Goal: Task Accomplishment & Management: Manage account settings

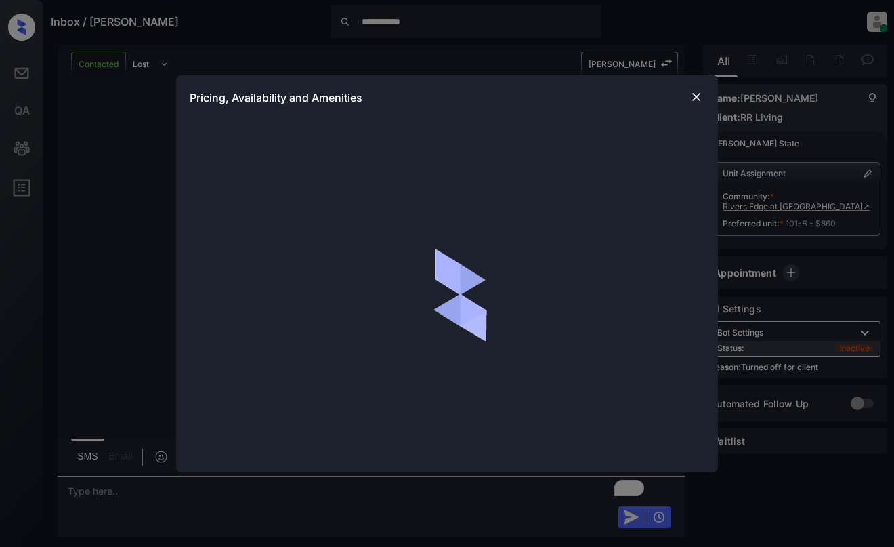
scroll to position [23, 0]
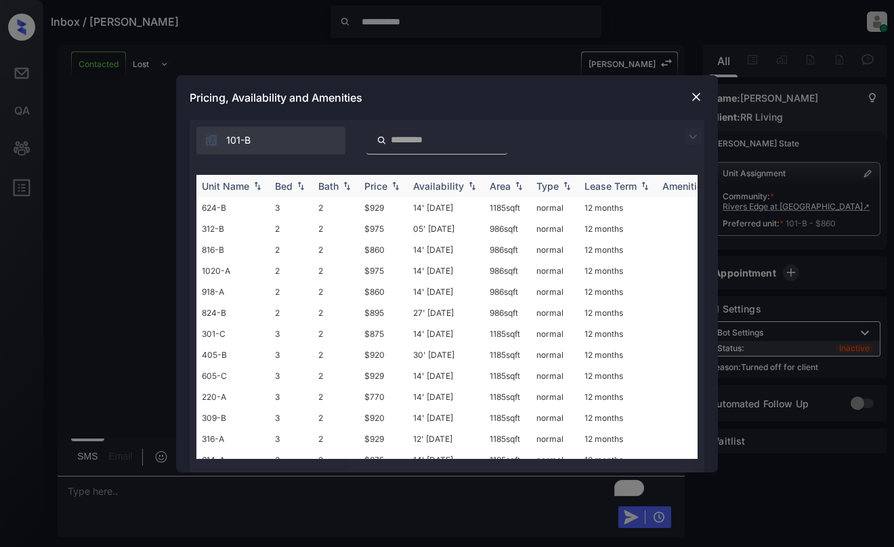
click at [387, 184] on div "Price" at bounding box center [375, 186] width 23 height 12
click at [386, 184] on div "Price" at bounding box center [375, 186] width 23 height 12
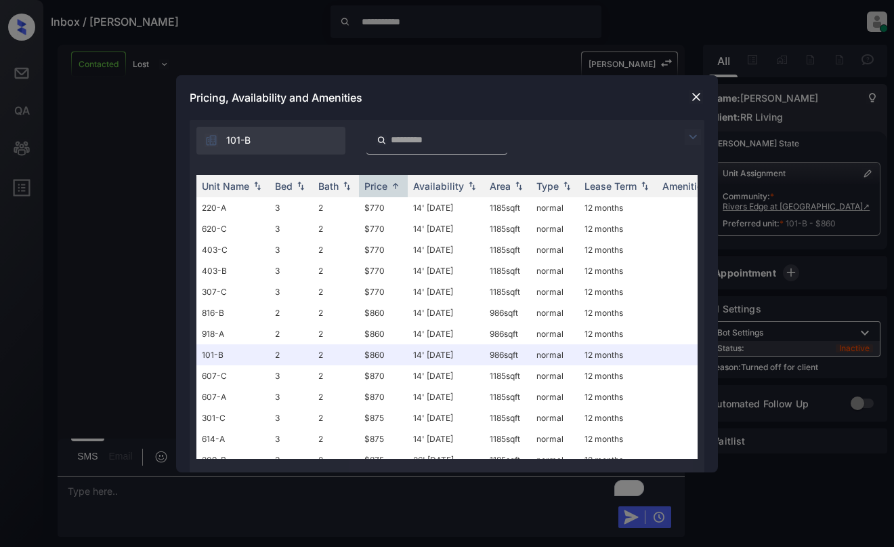
click at [692, 131] on img at bounding box center [693, 137] width 16 height 16
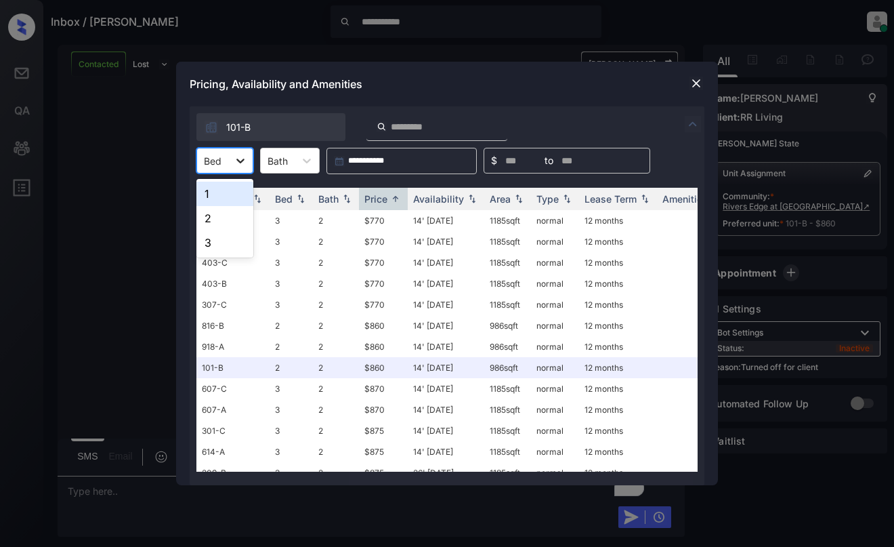
click at [234, 161] on icon at bounding box center [241, 161] width 14 height 14
click at [223, 234] on div "3" at bounding box center [224, 242] width 57 height 24
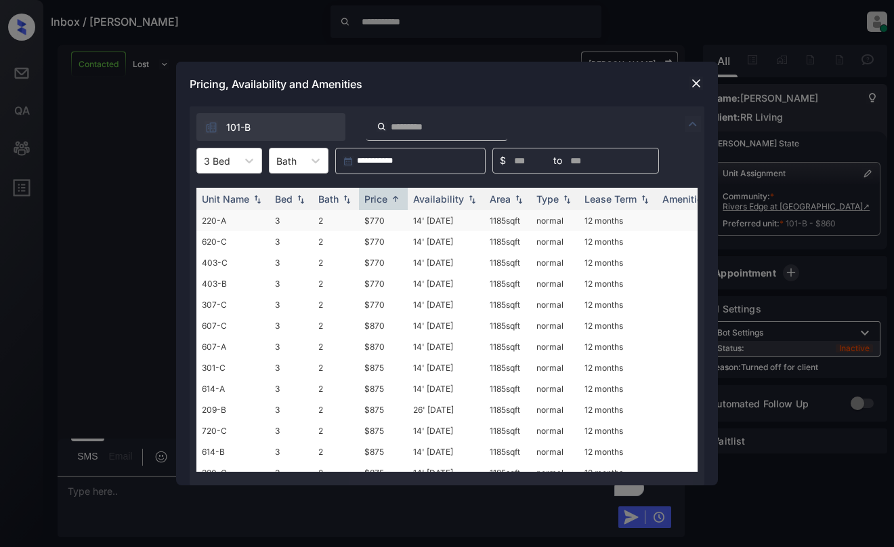
click at [397, 219] on td "$770" at bounding box center [383, 220] width 49 height 21
click at [692, 79] on img at bounding box center [696, 84] width 14 height 14
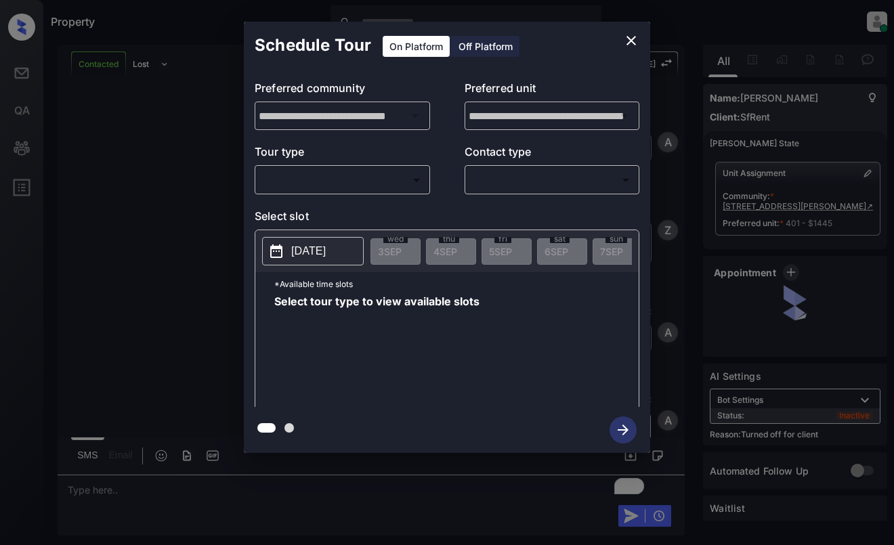
scroll to position [2253, 0]
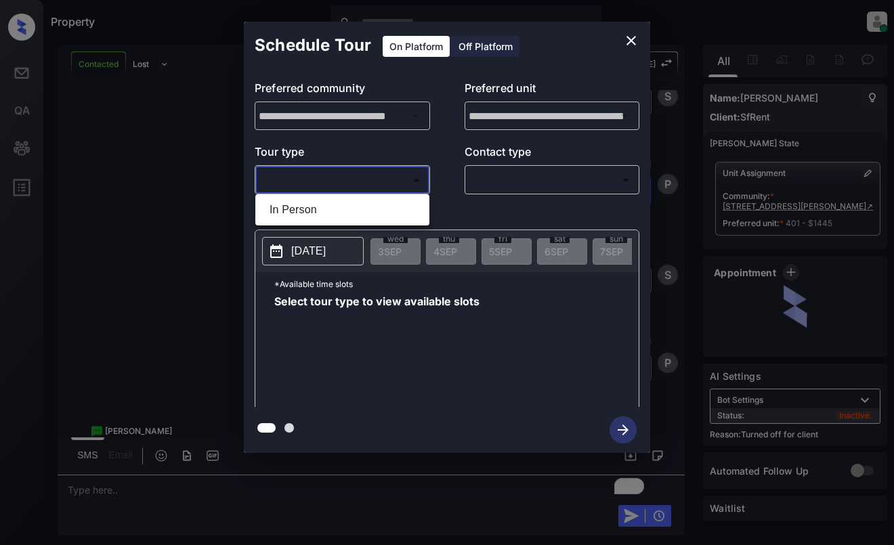
drag, startPoint x: 337, startPoint y: 177, endPoint x: 346, endPoint y: 203, distance: 28.1
click at [338, 179] on body "Property Dominic Ceralde Online Set yourself offline Set yourself on break Prof…" at bounding box center [447, 272] width 894 height 545
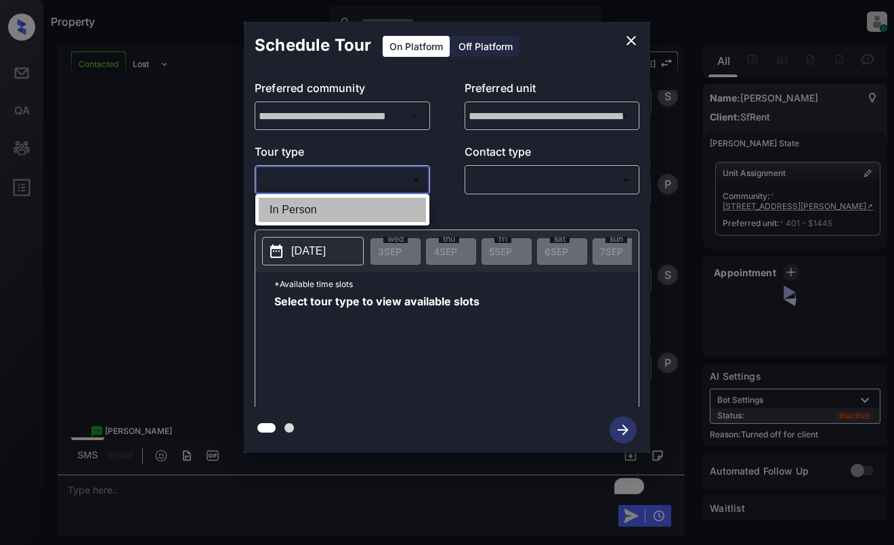
click at [346, 207] on li "In Person" at bounding box center [342, 210] width 167 height 24
type input "********"
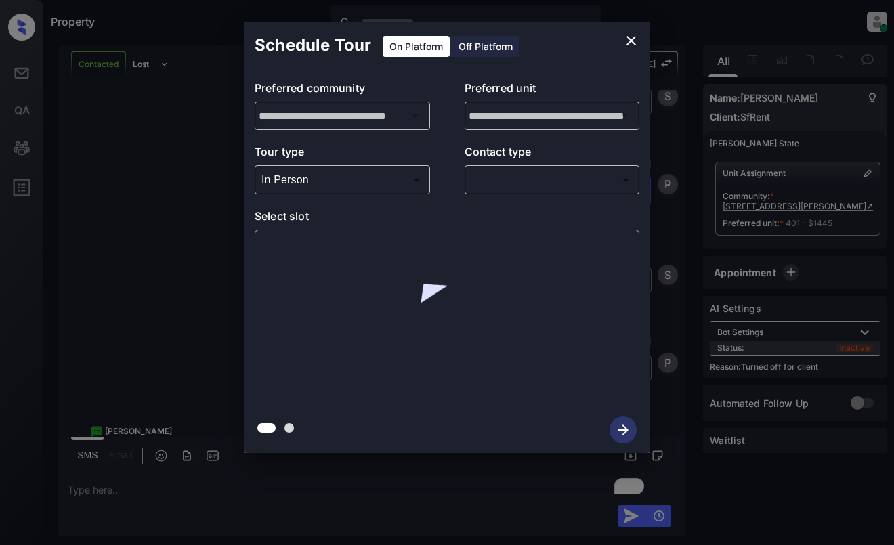
click at [564, 179] on body "Property Dominic Ceralde Online Set yourself offline Set yourself on break Prof…" at bounding box center [447, 272] width 894 height 545
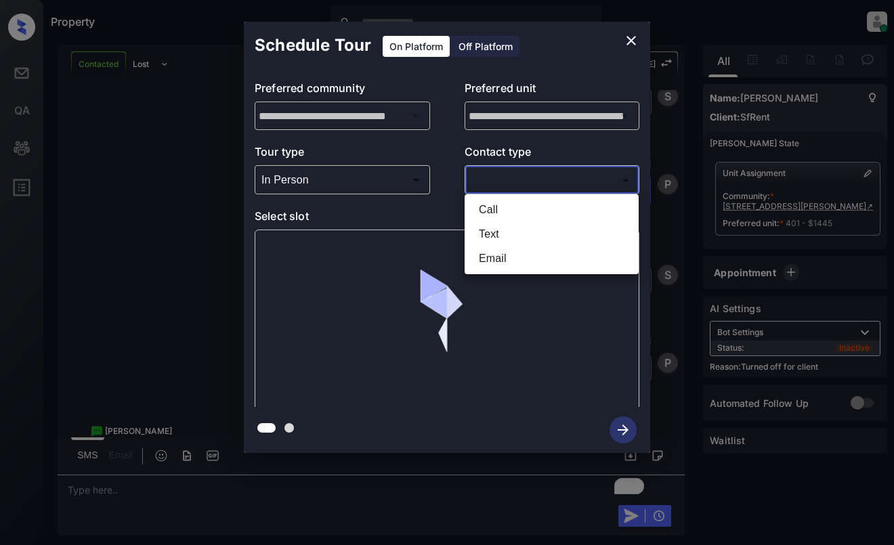
click at [564, 236] on li "Text" at bounding box center [551, 234] width 167 height 24
type input "****"
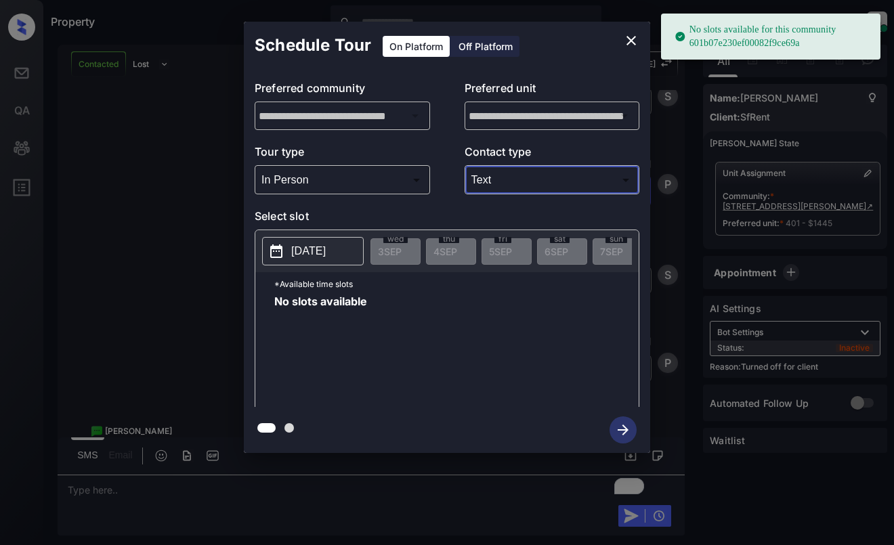
click at [493, 41] on div "Off Platform" at bounding box center [486, 46] width 68 height 21
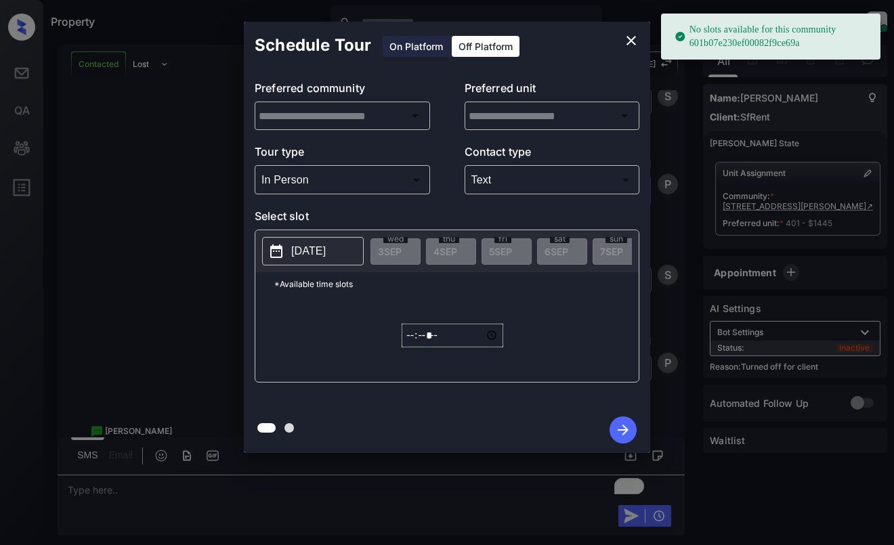
type input "**********"
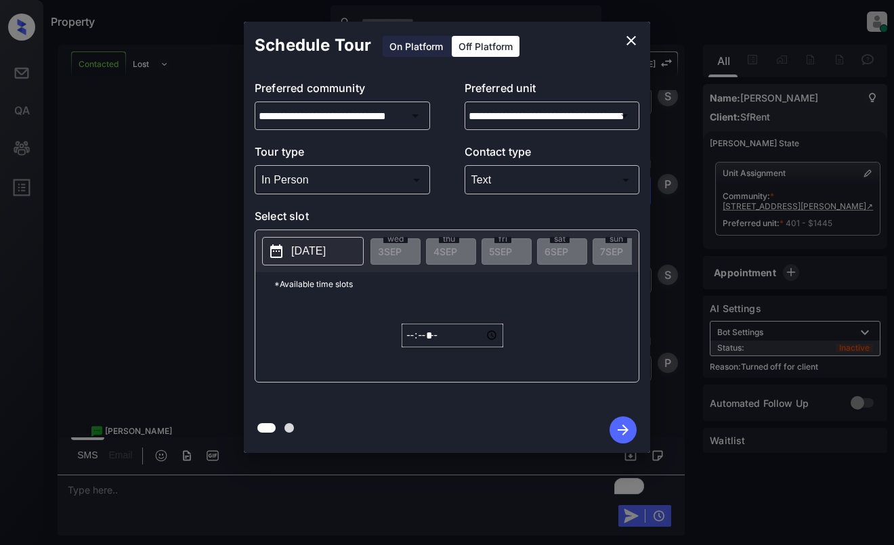
click at [326, 253] on p "2025-09-03" at bounding box center [308, 251] width 35 height 16
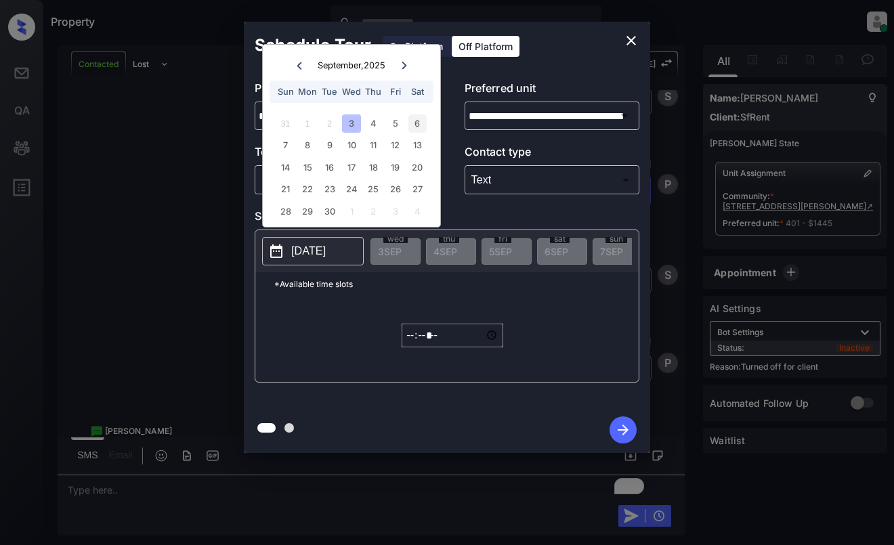
click at [418, 126] on div "6" at bounding box center [417, 123] width 18 height 18
click at [411, 347] on input "*****" at bounding box center [453, 336] width 102 height 24
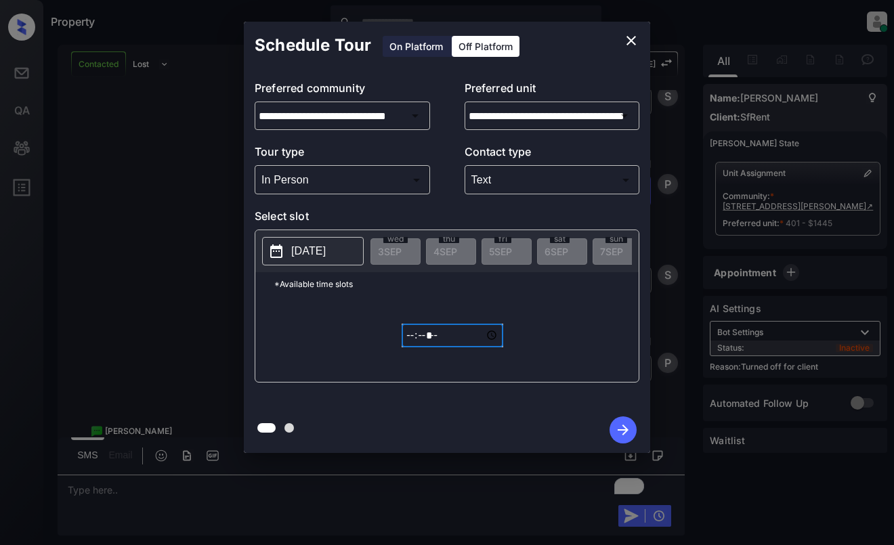
type input "*****"
click at [627, 427] on icon "button" at bounding box center [623, 430] width 27 height 27
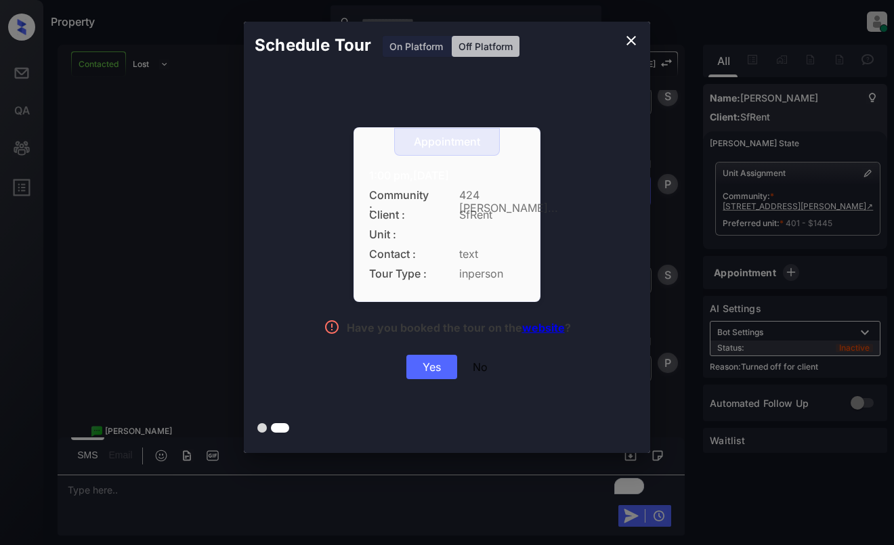
click at [417, 356] on div "Yes" at bounding box center [431, 367] width 51 height 24
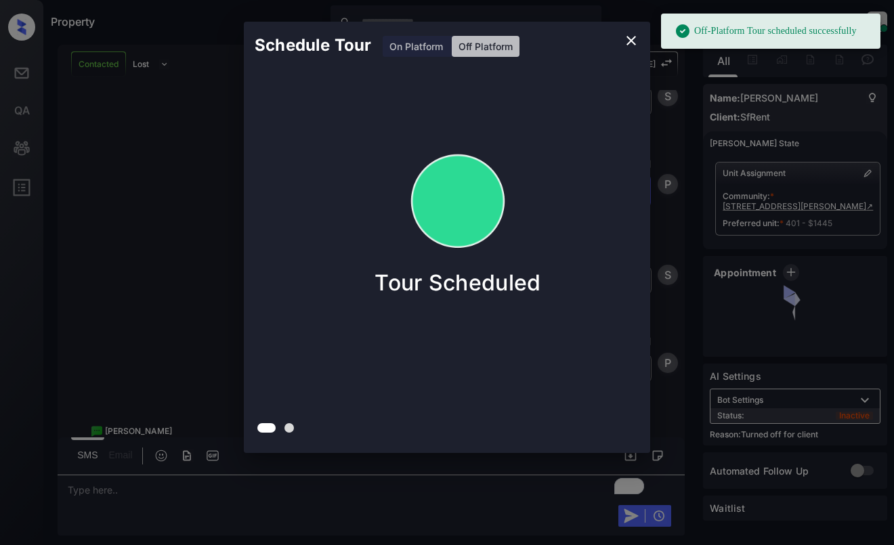
click at [210, 184] on div "Schedule Tour On Platform Off Platform Tour Scheduled" at bounding box center [447, 237] width 894 height 475
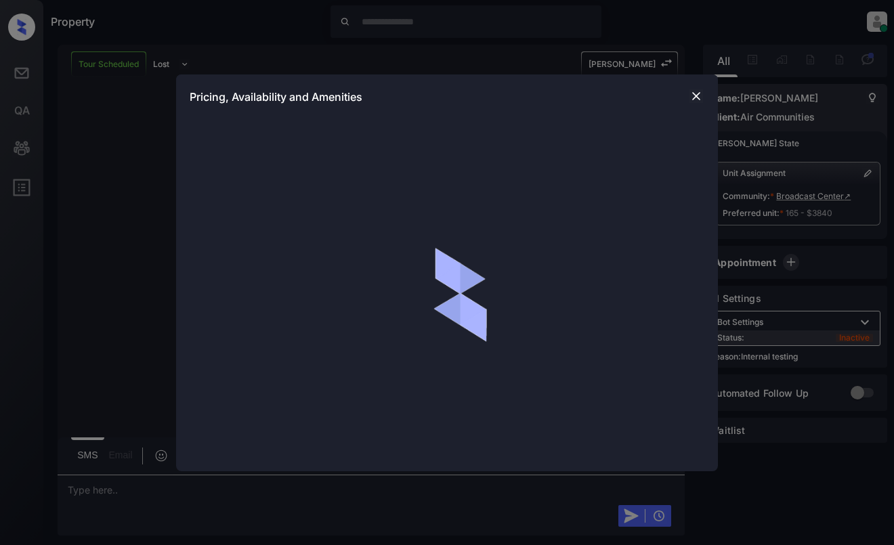
scroll to position [12527, 0]
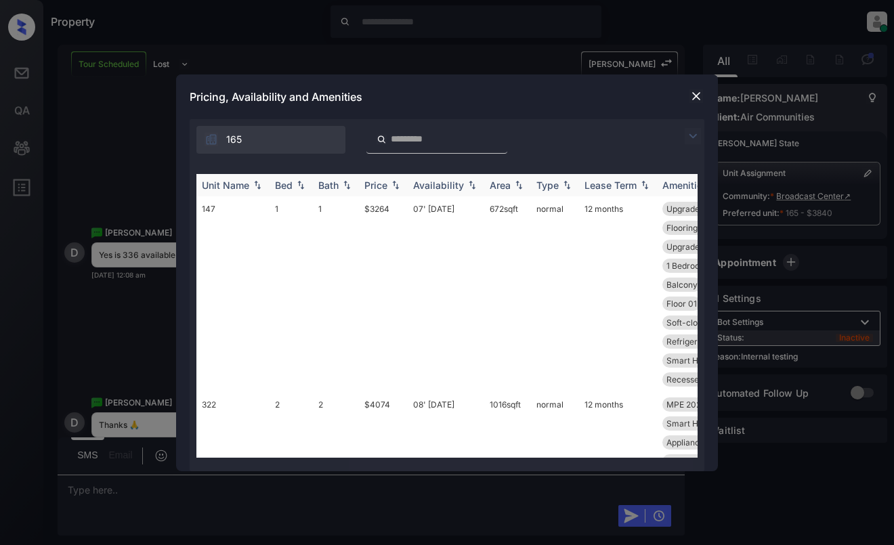
click at [250, 184] on div "Unit Name" at bounding box center [233, 185] width 62 height 12
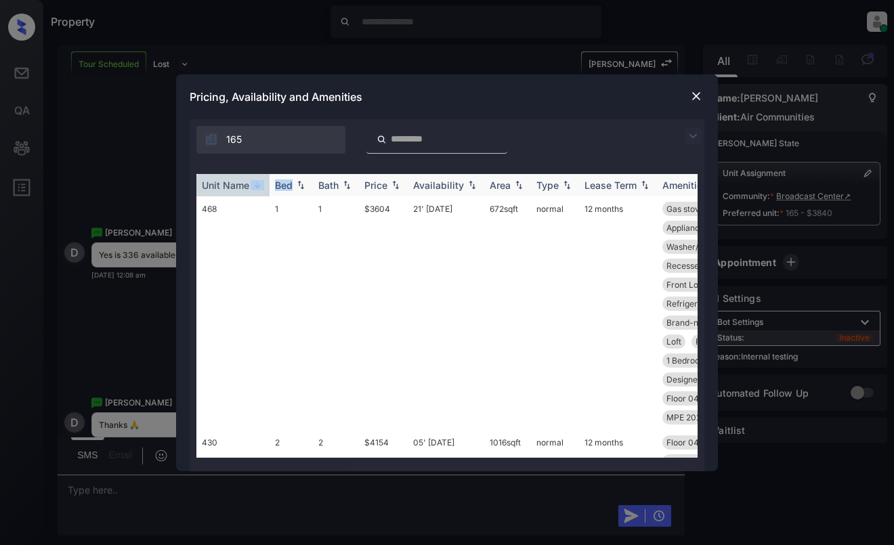
click at [250, 184] on div "Unit Name" at bounding box center [233, 185] width 62 height 12
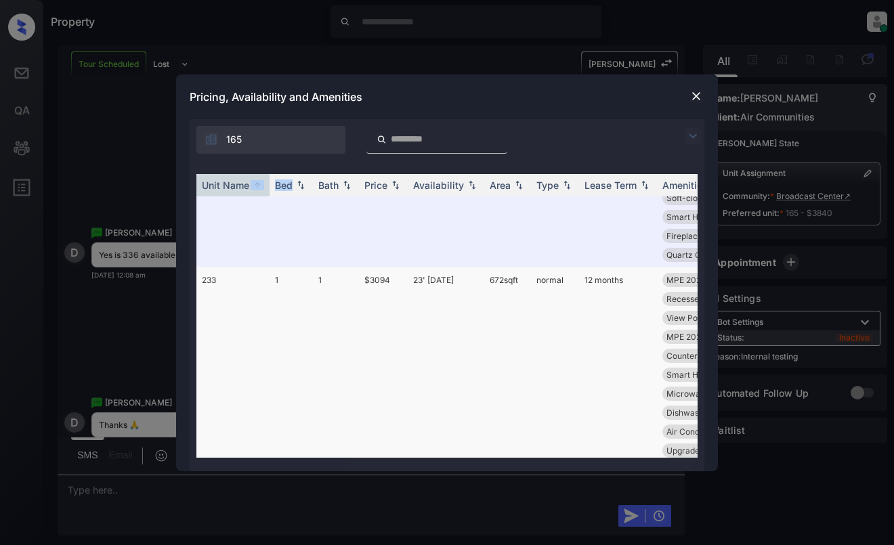
scroll to position [1016, 0]
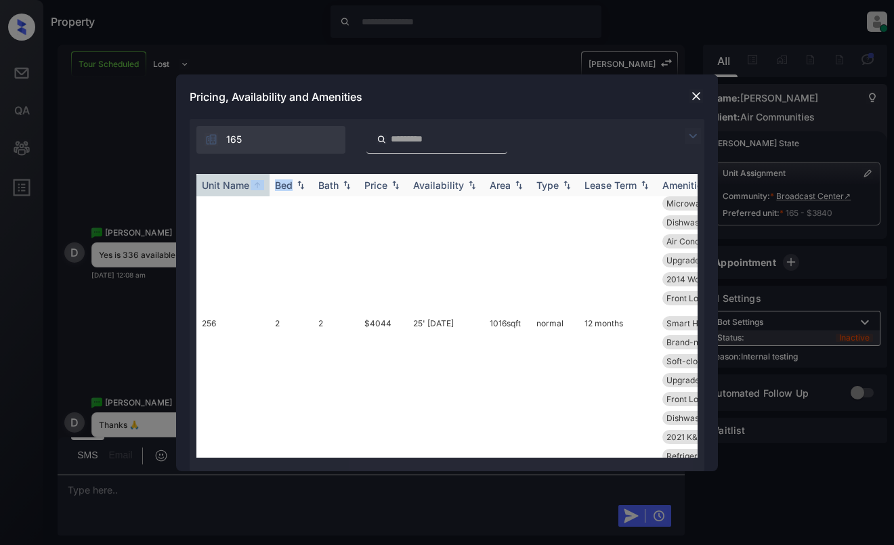
click at [255, 183] on img at bounding box center [258, 185] width 14 height 10
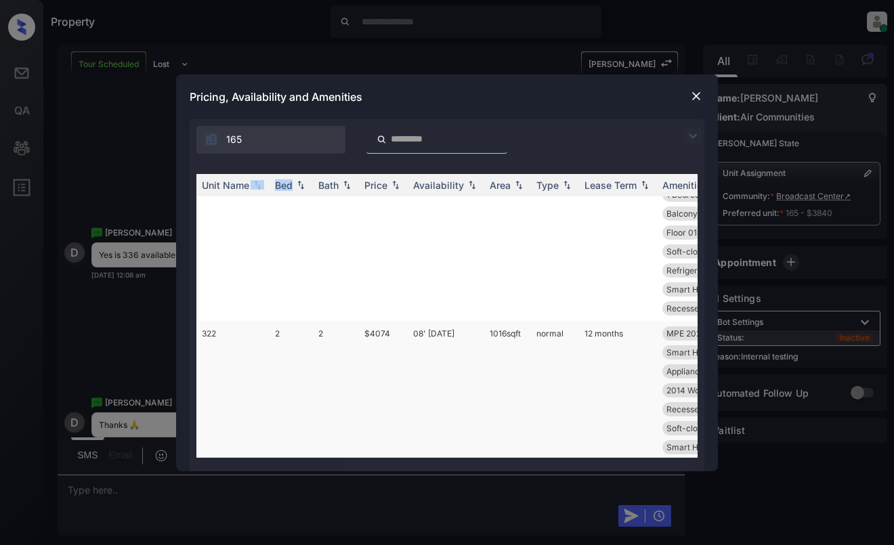
scroll to position [0, 0]
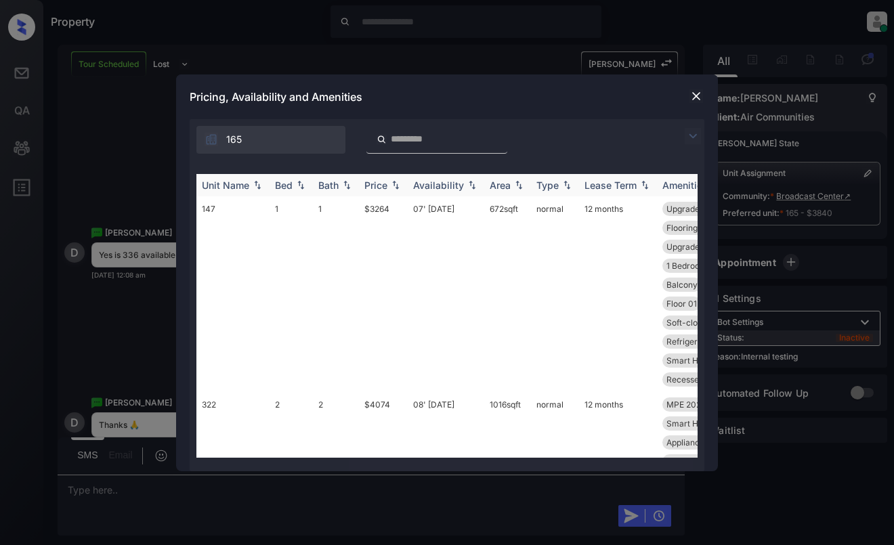
click at [236, 182] on div "Unit Name" at bounding box center [225, 185] width 47 height 12
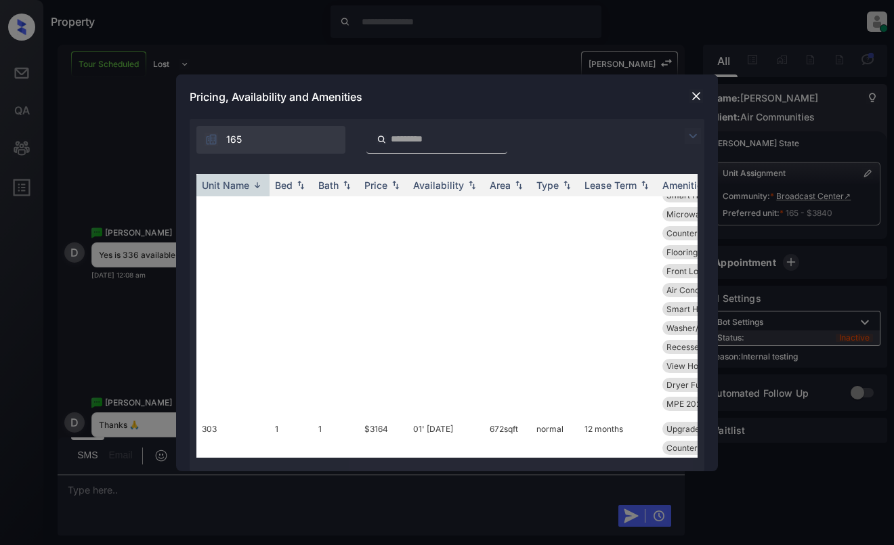
scroll to position [899, 0]
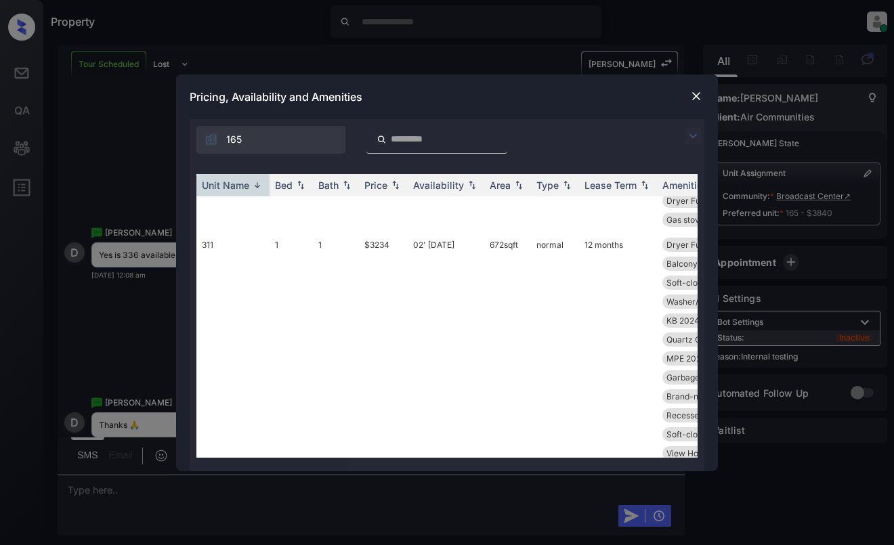
click at [698, 91] on img at bounding box center [696, 96] width 14 height 14
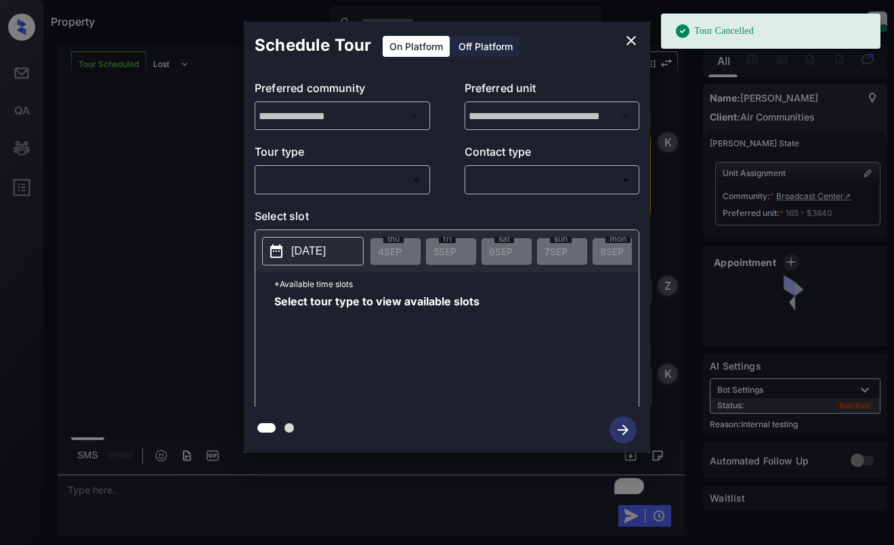
click at [416, 186] on body "Tour Cancelled Property Dominic Ceralde Online Set yourself offline Set yoursel…" at bounding box center [447, 272] width 894 height 545
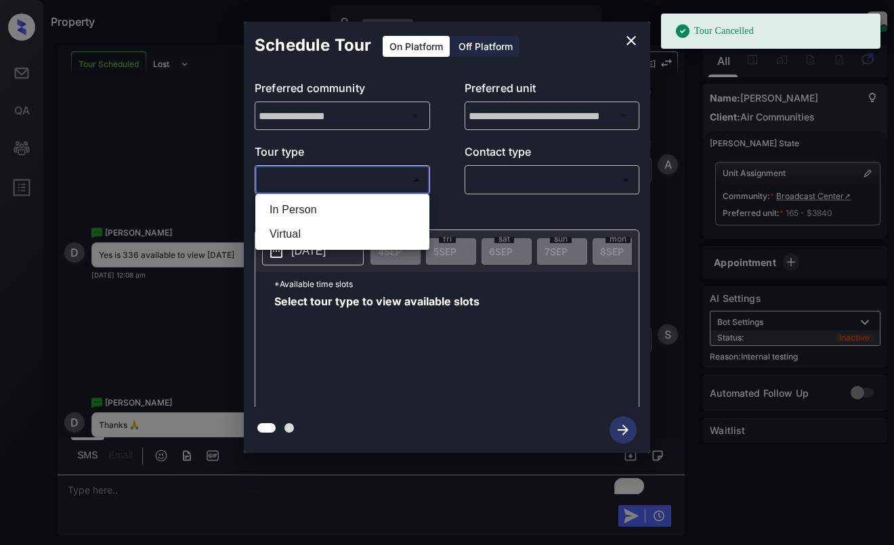
click at [409, 205] on li "In Person" at bounding box center [342, 210] width 167 height 24
type input "********"
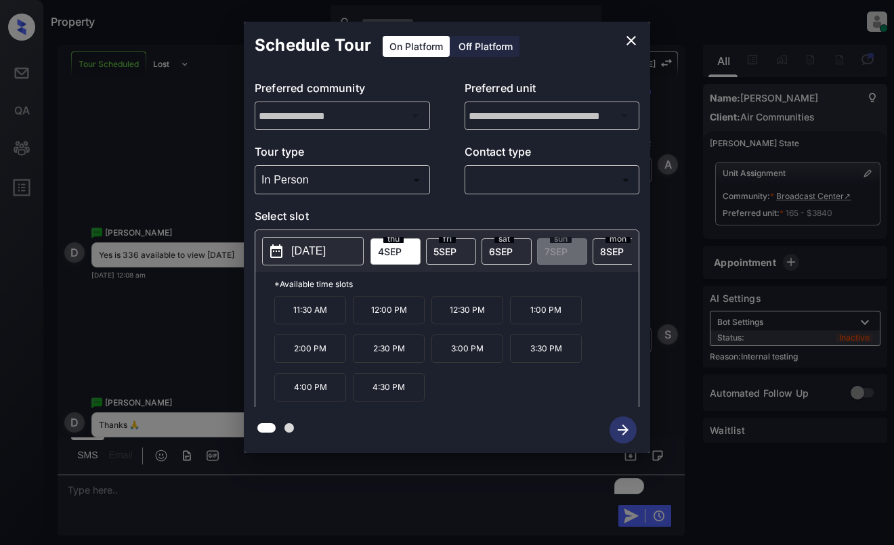
click at [348, 248] on button "2025-09-04" at bounding box center [313, 251] width 102 height 28
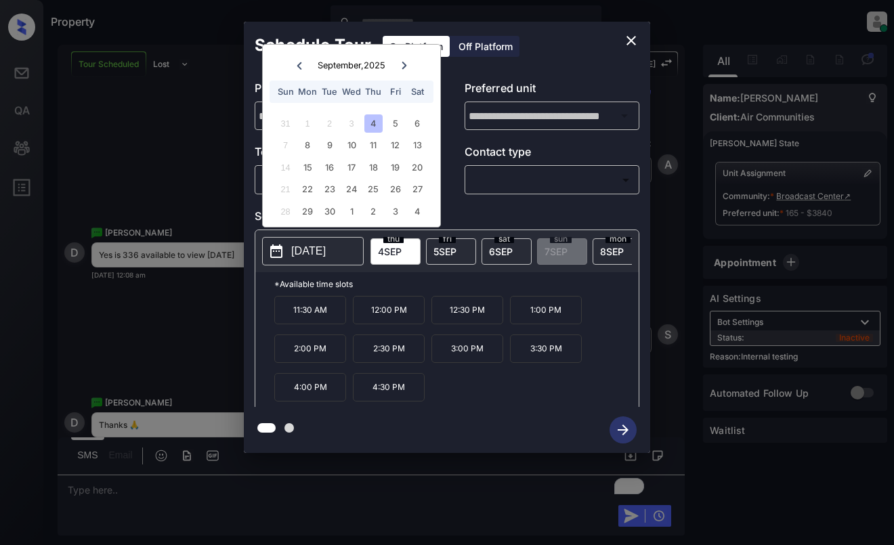
click at [348, 248] on button "2025-09-04" at bounding box center [313, 251] width 102 height 28
click at [637, 37] on icon "close" at bounding box center [631, 41] width 16 height 16
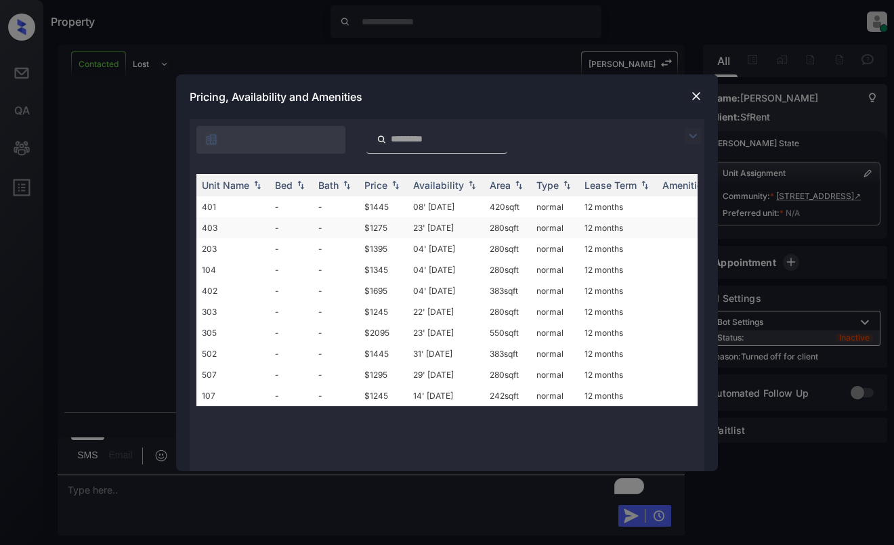
scroll to position [4576, 0]
click at [358, 207] on td "-" at bounding box center [336, 206] width 46 height 21
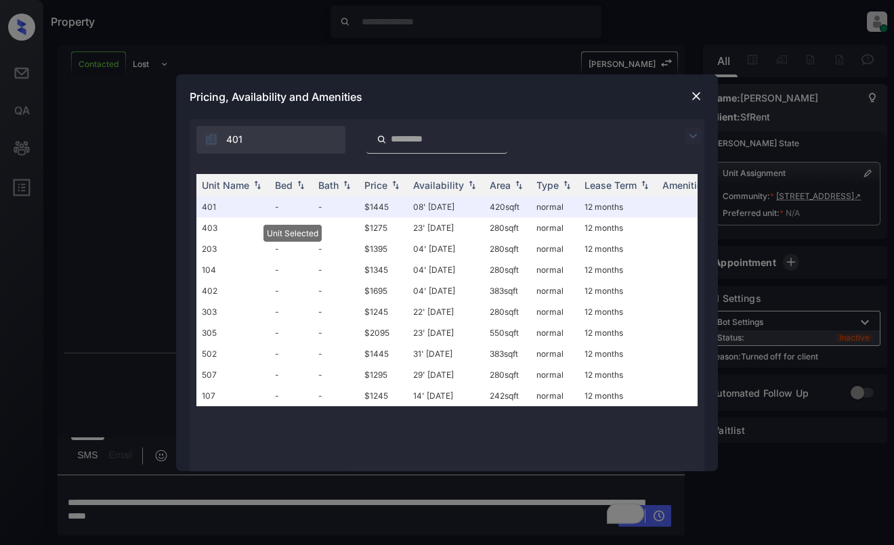
click at [697, 89] on img at bounding box center [696, 96] width 14 height 14
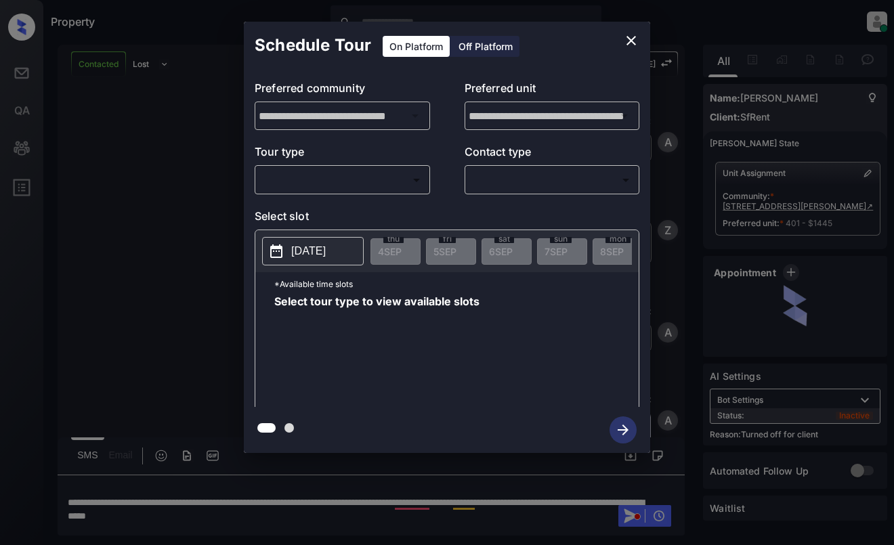
scroll to position [4664, 0]
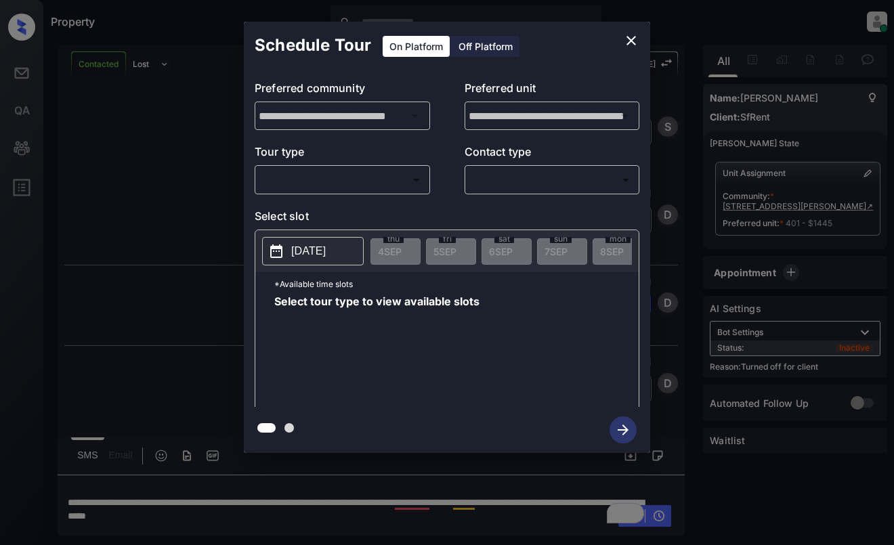
click at [509, 50] on div "Off Platform" at bounding box center [486, 46] width 68 height 21
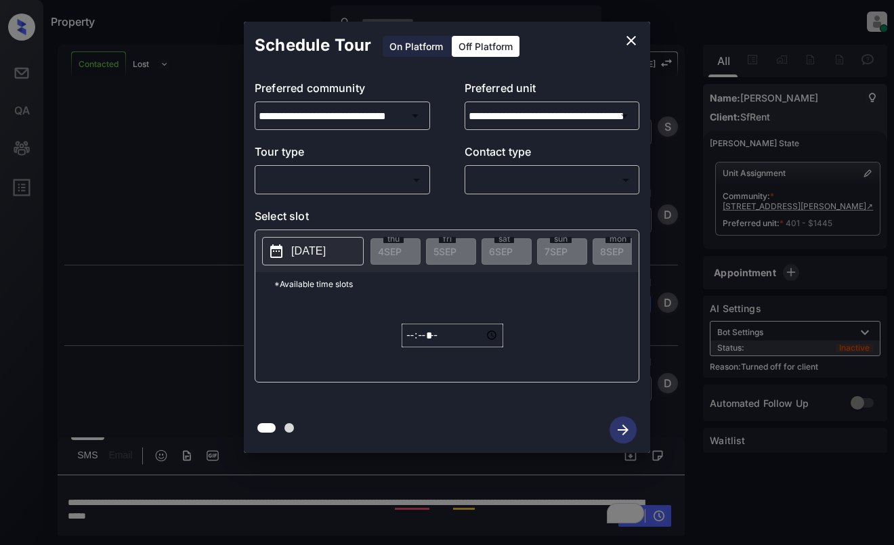
click at [391, 177] on body "Property [PERSON_NAME] Online Set yourself offline Set yourself on break Profil…" at bounding box center [447, 272] width 894 height 545
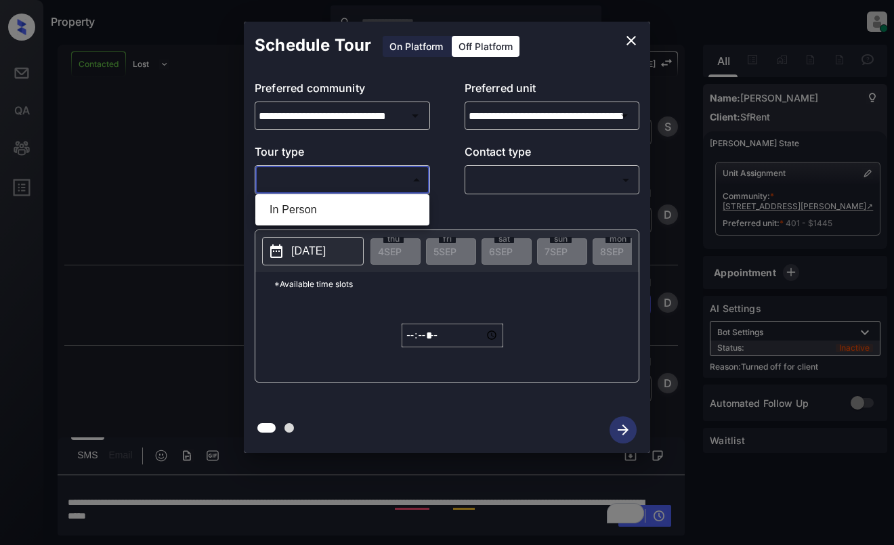
click at [383, 205] on li "In Person" at bounding box center [342, 210] width 167 height 24
type input "********"
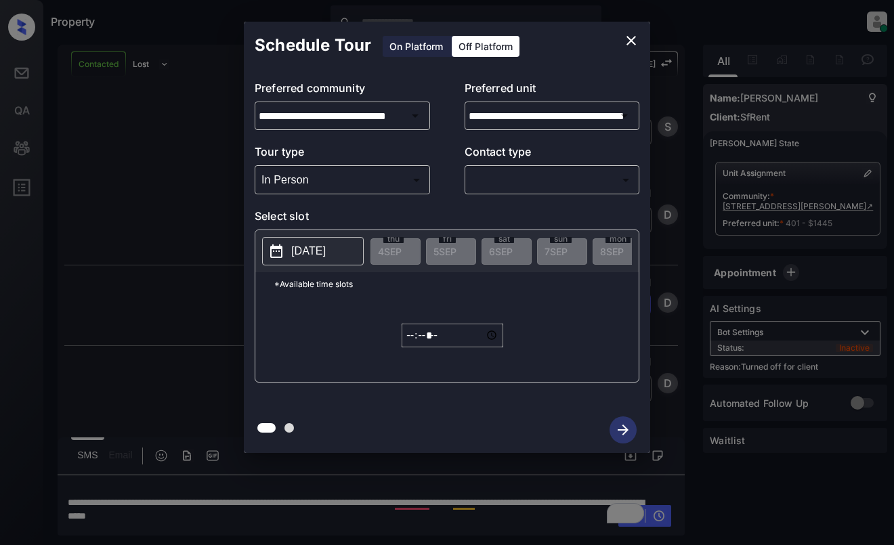
click at [503, 186] on body "Property [PERSON_NAME] Online Set yourself offline Set yourself on break Profil…" at bounding box center [447, 272] width 894 height 545
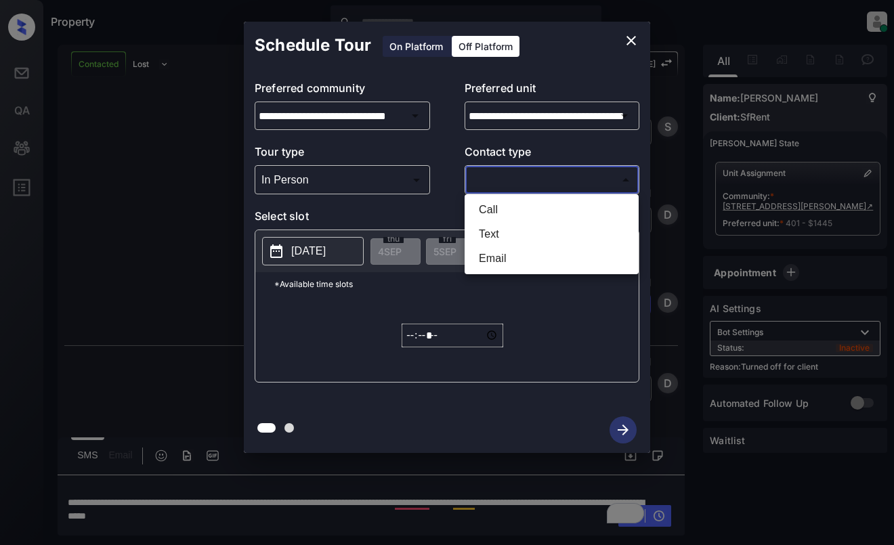
click at [509, 236] on li "Text" at bounding box center [551, 234] width 167 height 24
type input "****"
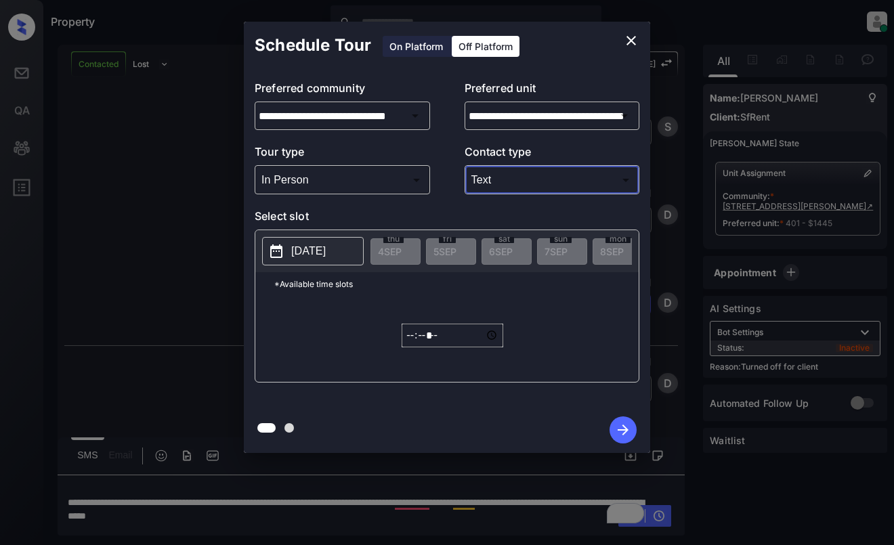
click at [314, 253] on p "[DATE]" at bounding box center [308, 251] width 35 height 16
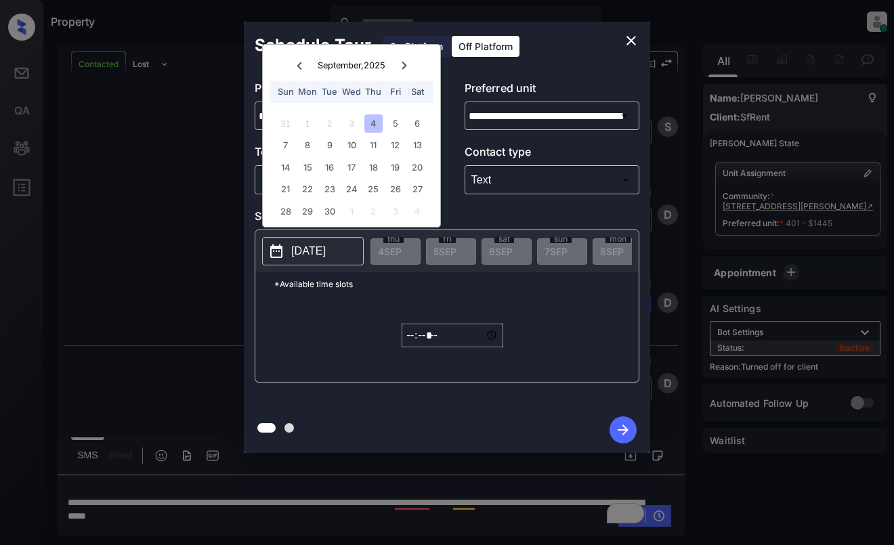
click at [377, 120] on div "4" at bounding box center [373, 123] width 18 height 18
click at [416, 341] on input "*****" at bounding box center [453, 336] width 102 height 24
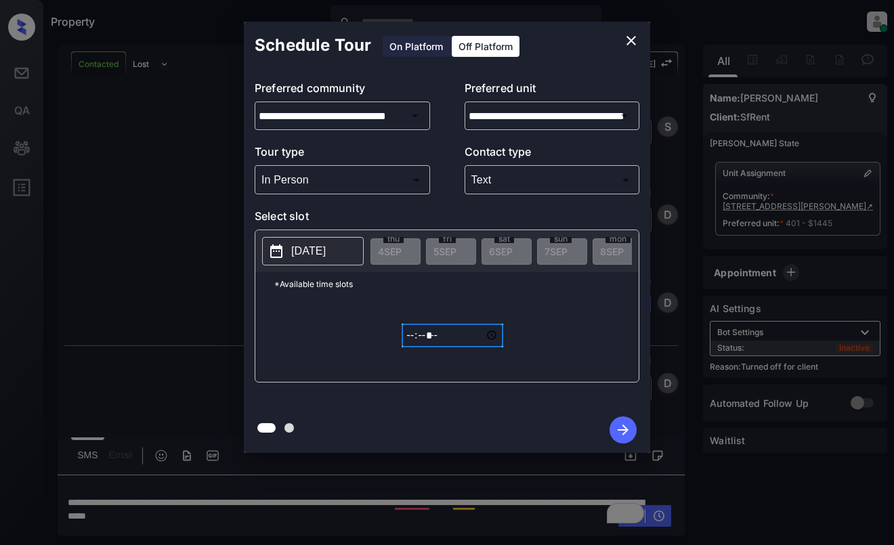
type input "*****"
click at [416, 341] on input "time" at bounding box center [453, 336] width 102 height 24
type input "*****"
click at [620, 424] on icon "button" at bounding box center [623, 430] width 27 height 27
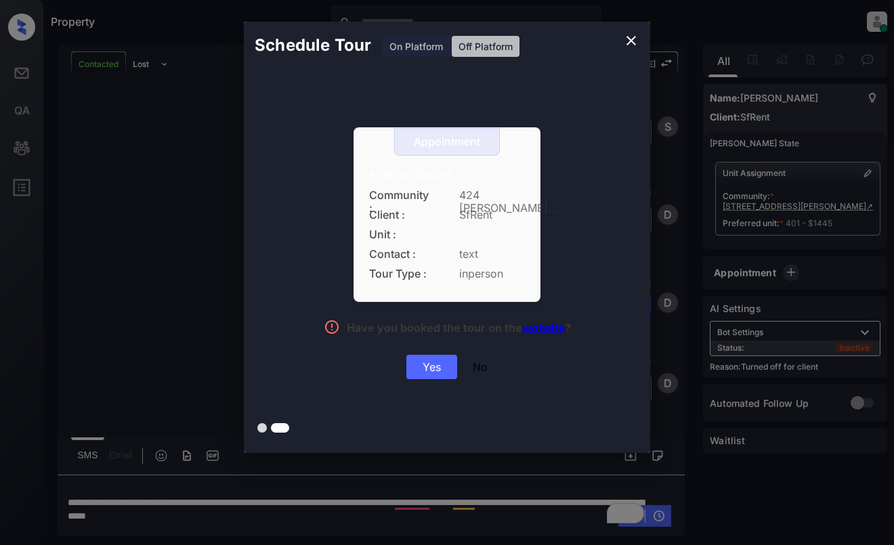
click at [439, 375] on div "Yes" at bounding box center [431, 367] width 51 height 24
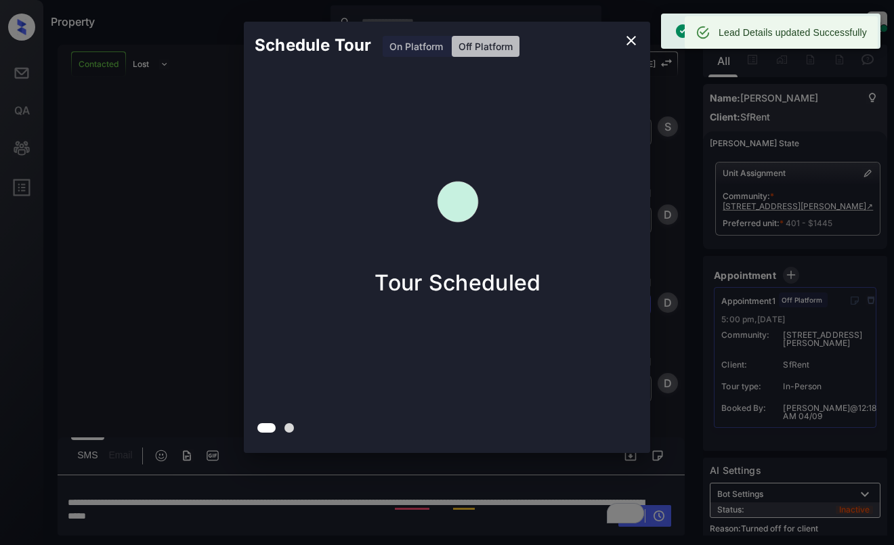
click at [142, 191] on div "Schedule Tour On Platform Off Platform Tour Scheduled" at bounding box center [447, 237] width 894 height 475
